Goal: Task Accomplishment & Management: Manage account settings

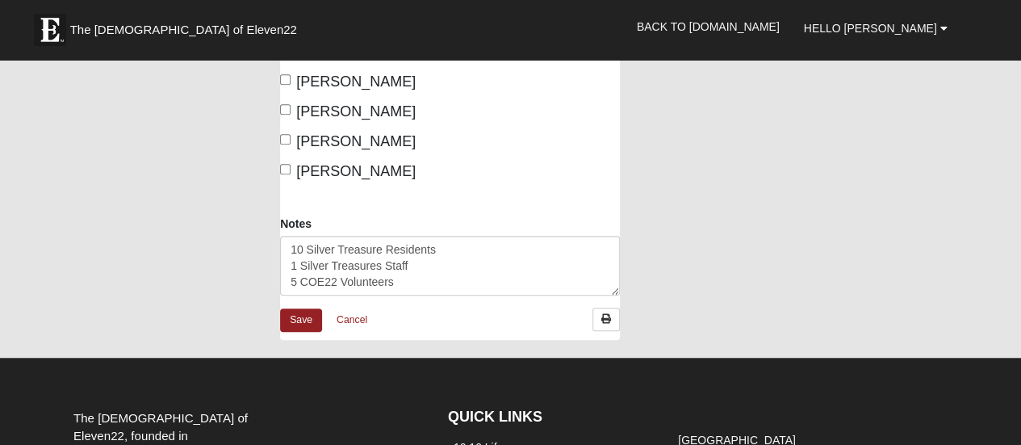
scroll to position [565, 0]
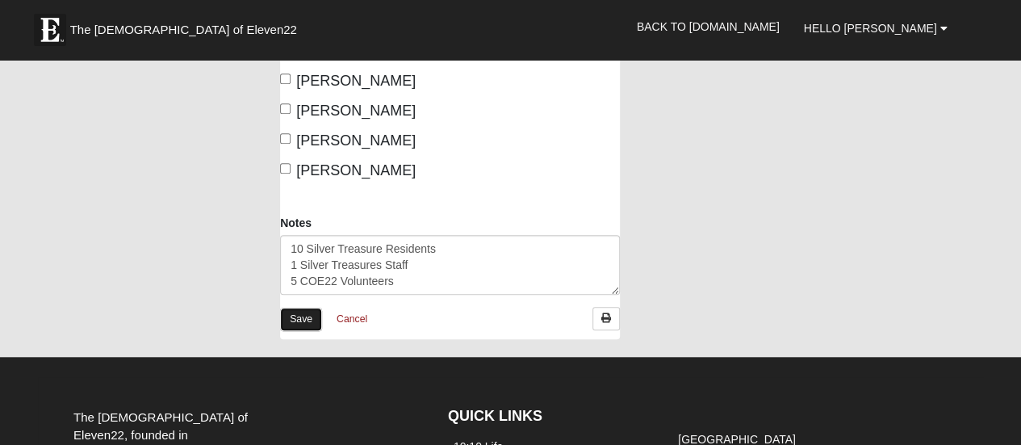
click at [309, 319] on link "Save" at bounding box center [301, 318] width 42 height 23
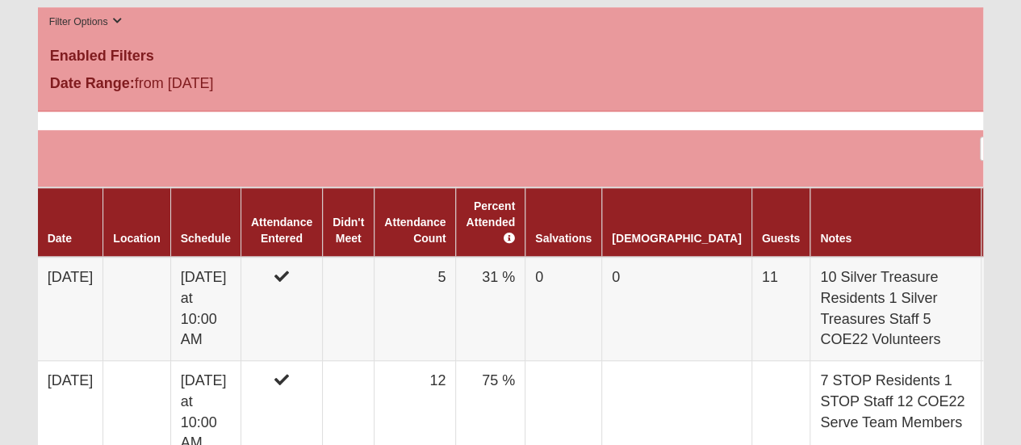
scroll to position [565, 0]
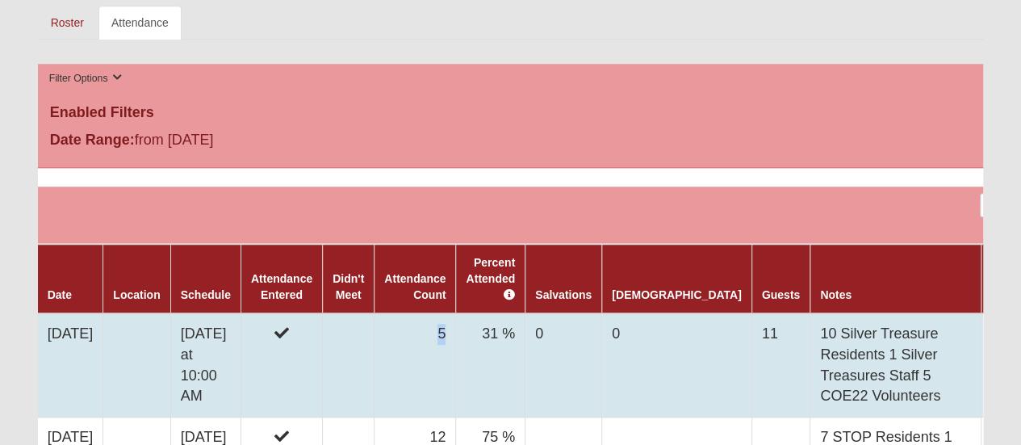
click at [456, 313] on td "5" at bounding box center [414, 364] width 81 height 103
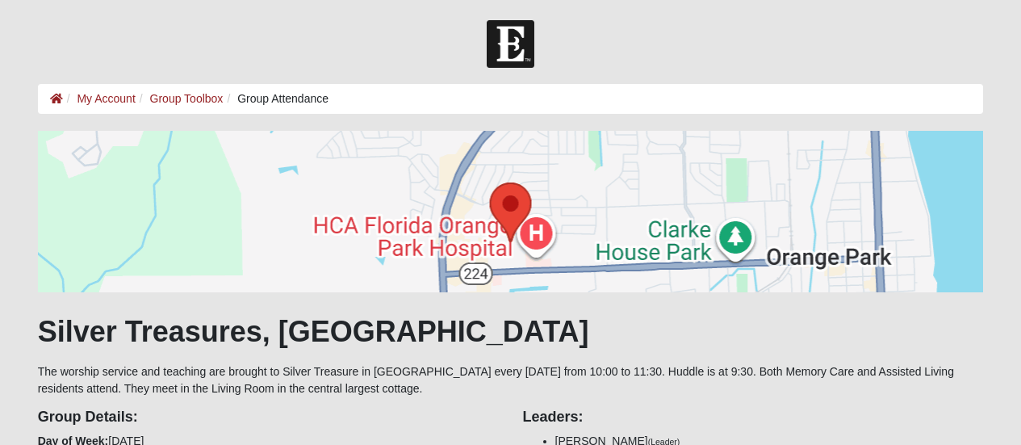
scroll to position [565, 0]
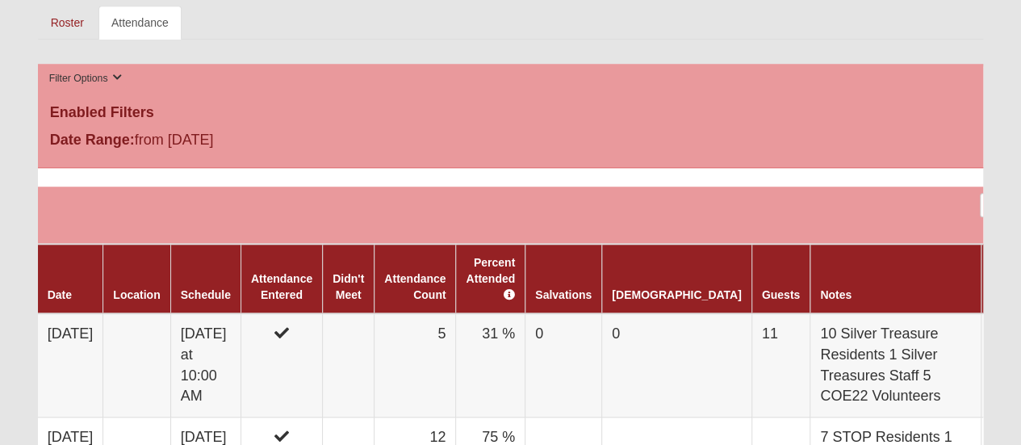
drag, startPoint x: 43, startPoint y: 254, endPoint x: 16, endPoint y: 270, distance: 31.1
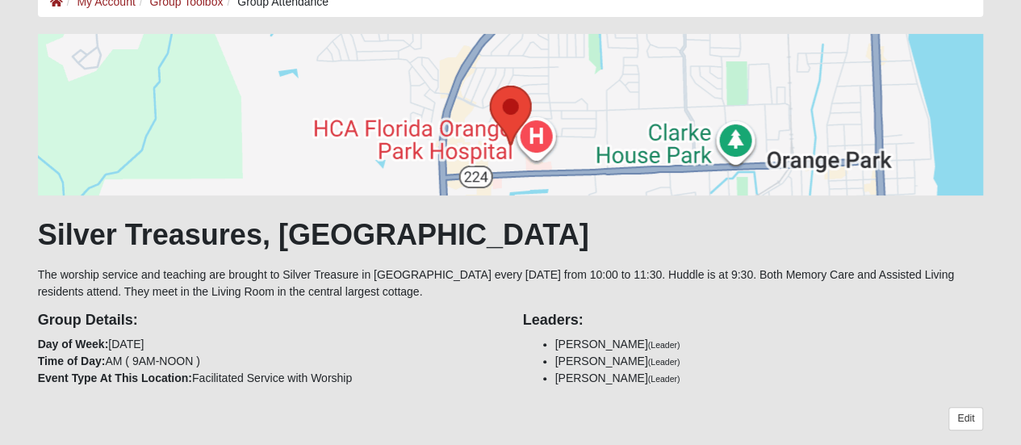
scroll to position [81, 0]
